Goal: Task Accomplishment & Management: Manage account settings

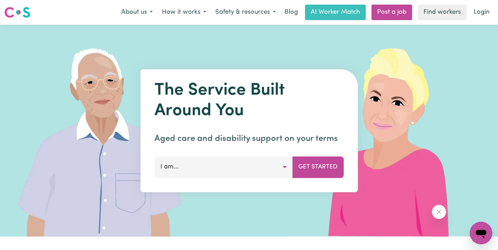
click at [437, 212] on icon "Close message from company" at bounding box center [438, 212] width 4 height 4
click at [477, 13] on link "Login" at bounding box center [481, 13] width 24 height 16
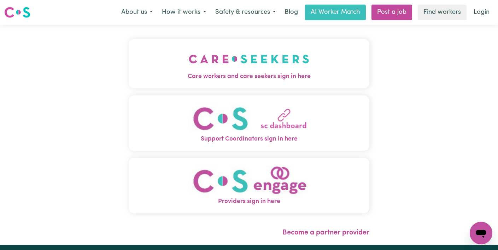
click at [209, 60] on img "Care workers and care seekers sign in here" at bounding box center [249, 59] width 120 height 26
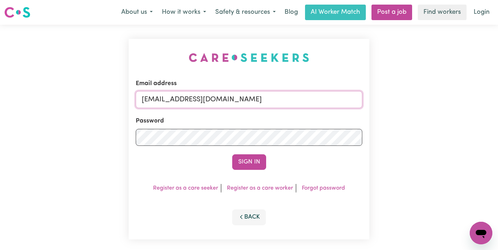
drag, startPoint x: 237, startPoint y: 99, endPoint x: 71, endPoint y: 99, distance: 166.0
click at [72, 99] on div "Email address admin@careseekers.com.au Password Sign In Register as a care seek…" at bounding box center [249, 139] width 498 height 229
type input "florenzkeirtcuizon+worker@gmail.com"
click at [41, 137] on div "Email address florenzkeirtcuizon+worker@gmail.com Password Sign In Register as …" at bounding box center [249, 139] width 498 height 229
click at [232, 154] on button "Sign In" at bounding box center [249, 162] width 34 height 16
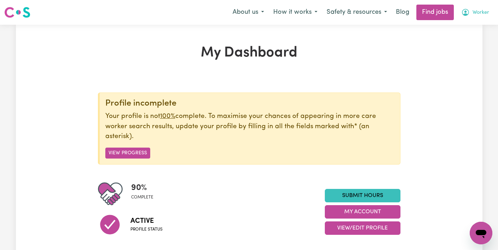
click at [479, 16] on span "Worker" at bounding box center [480, 13] width 17 height 8
